Goal: Transaction & Acquisition: Purchase product/service

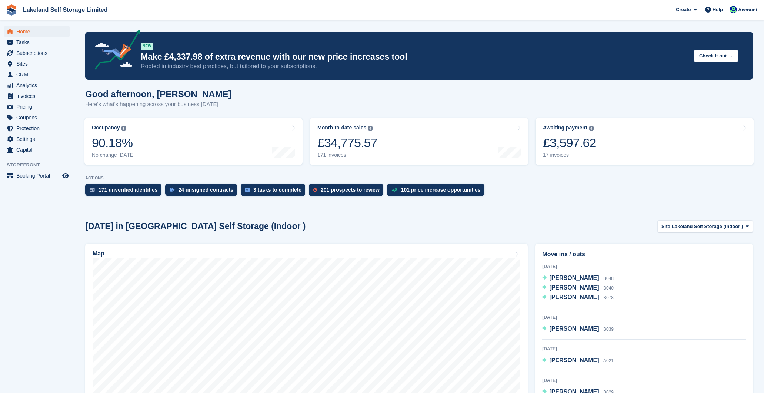
scroll to position [457, 0]
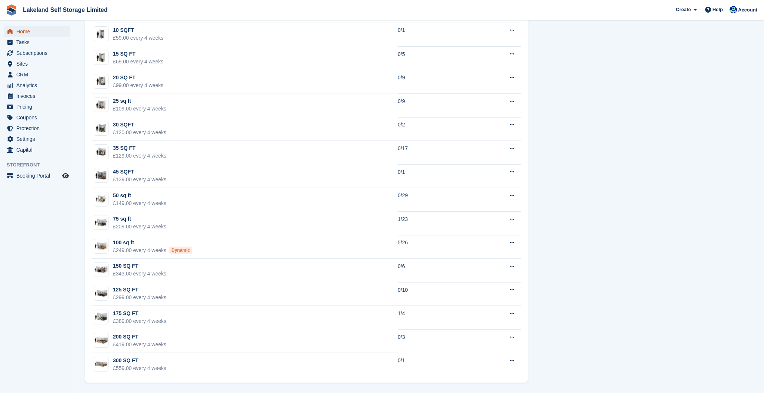
click at [34, 31] on span "Home" at bounding box center [38, 31] width 44 height 10
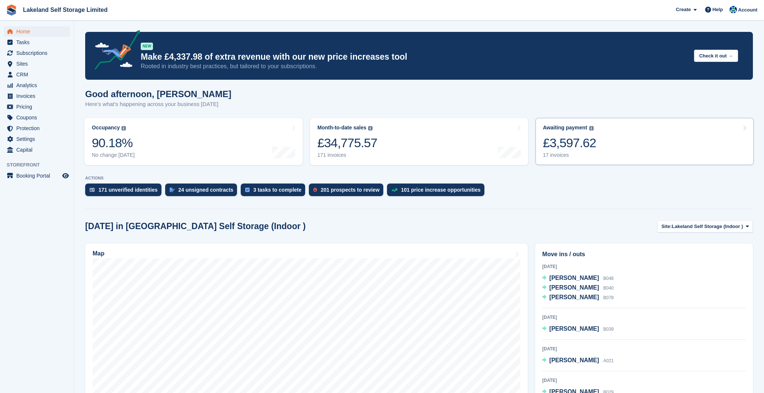
click at [555, 151] on div "Awaiting payment The total outstanding balance on all open invoices. £3,597.62 …" at bounding box center [569, 141] width 53 height 34
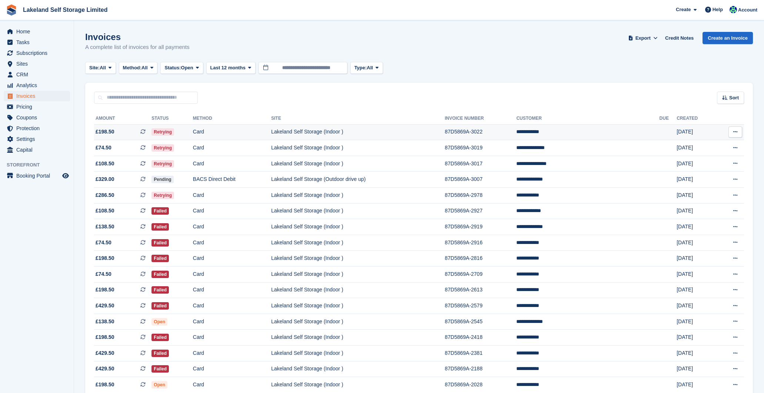
click at [403, 134] on td "Lakeland Self Storage (Indoor )" at bounding box center [358, 132] width 174 height 16
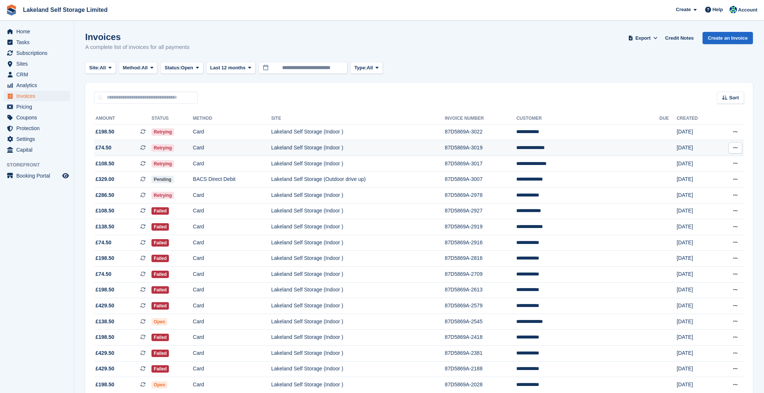
click at [412, 151] on td "Lakeland Self Storage (Indoor )" at bounding box center [358, 148] width 174 height 16
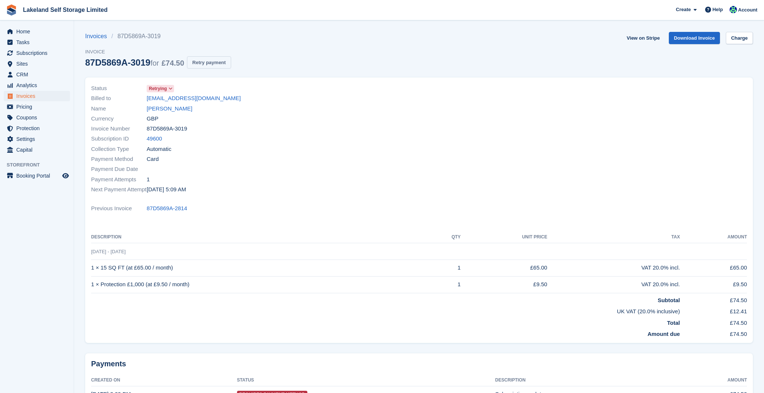
click at [231, 66] on button "Retry payment" at bounding box center [209, 62] width 44 height 12
